Goal: Check status: Check status

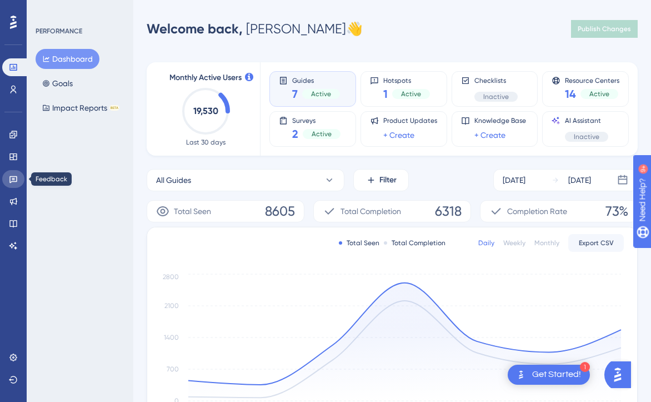
click at [14, 182] on icon at bounding box center [13, 179] width 8 height 7
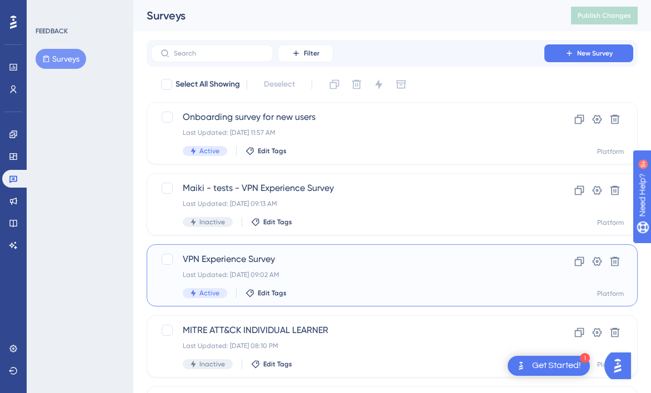
click at [221, 257] on span "VPN Experience Survey" at bounding box center [348, 259] width 330 height 13
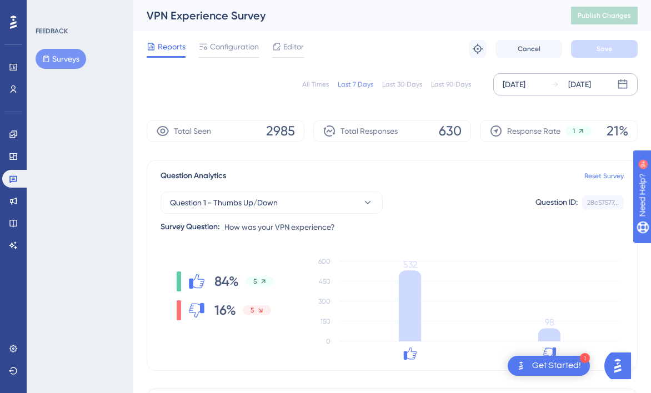
click at [591, 88] on div "[DATE]" at bounding box center [579, 84] width 23 height 13
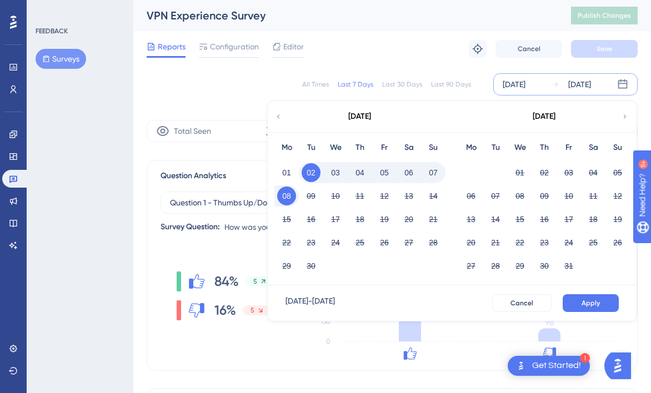
click at [408, 171] on button "06" at bounding box center [408, 172] width 19 height 19
click at [591, 296] on button "Apply" at bounding box center [591, 303] width 56 height 18
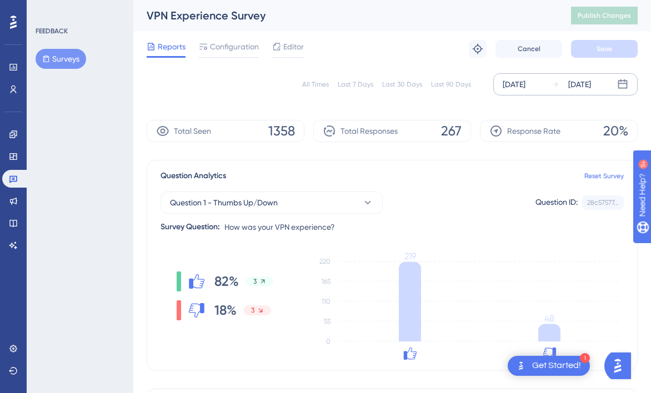
click at [587, 81] on div "[DATE]" at bounding box center [579, 84] width 23 height 13
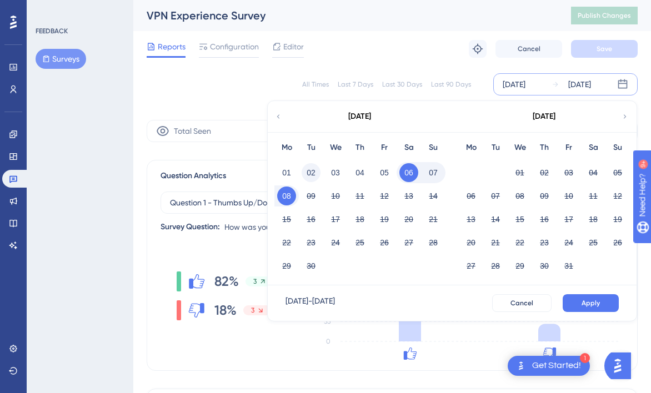
click at [308, 174] on button "02" at bounding box center [311, 172] width 19 height 19
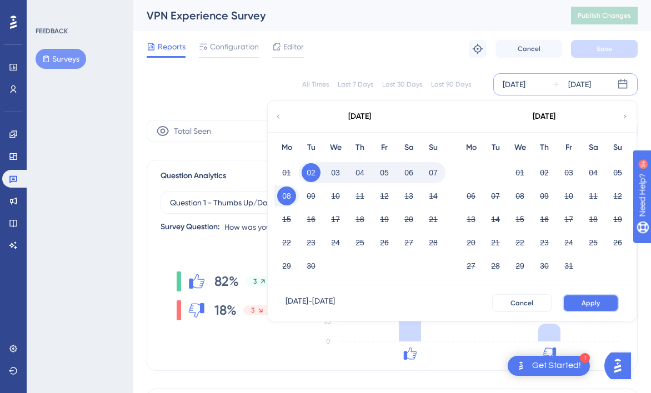
click at [593, 298] on button "Apply" at bounding box center [591, 303] width 56 height 18
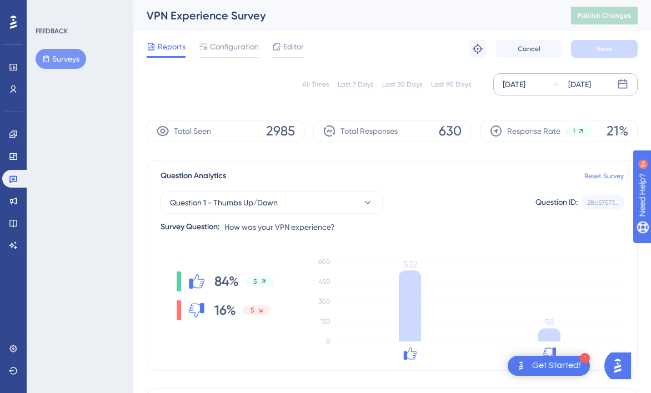
click at [552, 88] on div "[DATE]" at bounding box center [570, 84] width 39 height 13
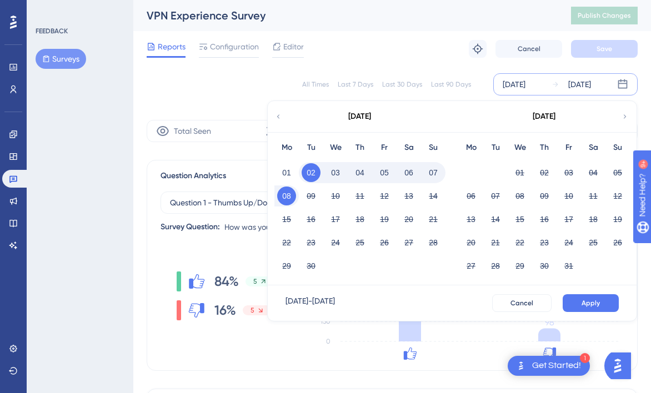
click at [280, 119] on icon at bounding box center [278, 117] width 8 height 10
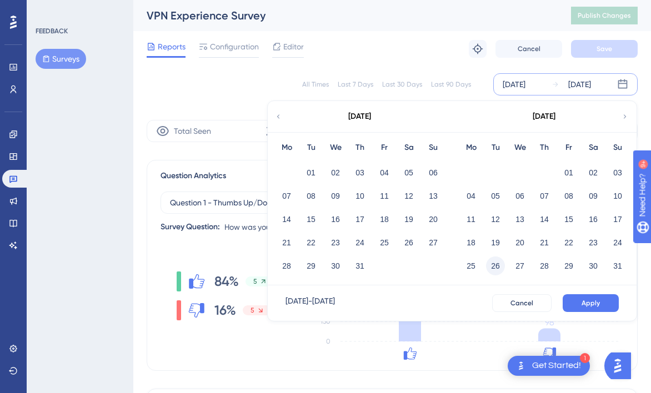
click at [498, 268] on button "26" at bounding box center [495, 266] width 19 height 19
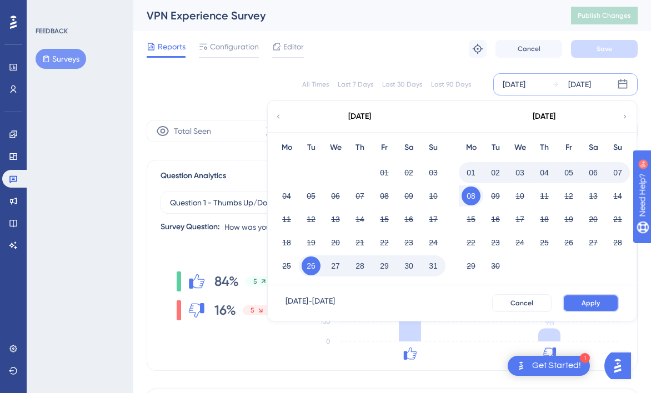
click at [591, 303] on span "Apply" at bounding box center [590, 303] width 18 height 9
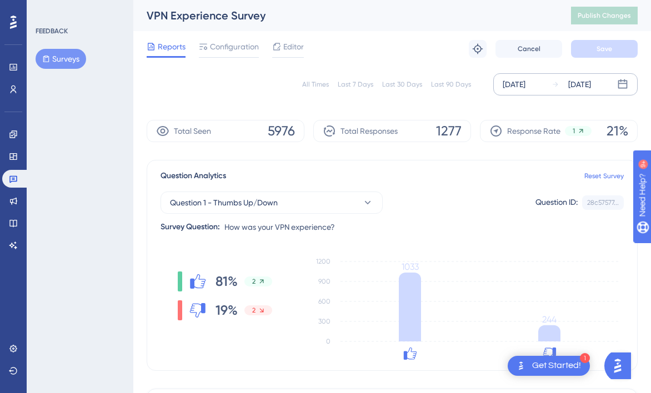
click at [590, 83] on div "[DATE]" at bounding box center [579, 84] width 23 height 13
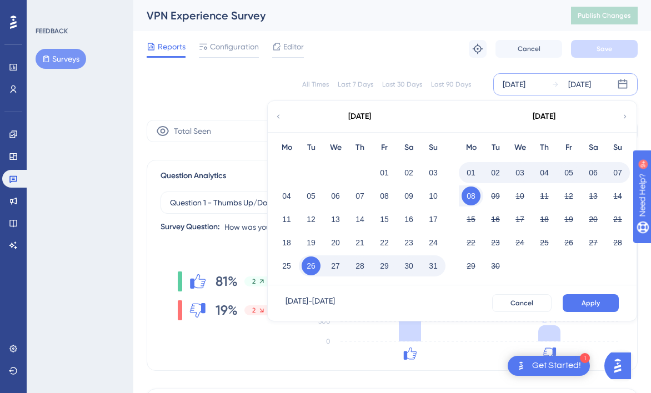
click at [491, 172] on button "02" at bounding box center [495, 172] width 19 height 19
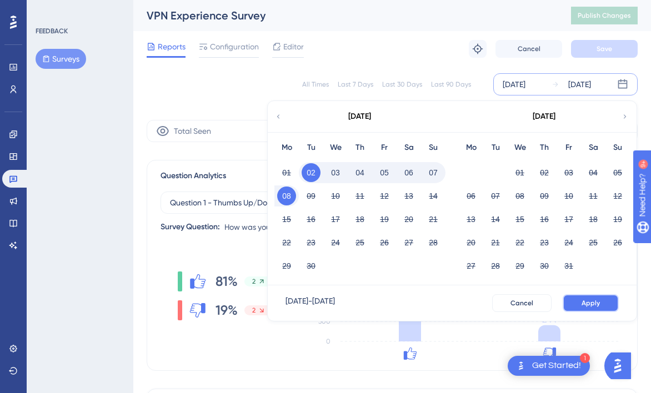
click at [597, 305] on span "Apply" at bounding box center [590, 303] width 18 height 9
